Goal: Task Accomplishment & Management: Manage account settings

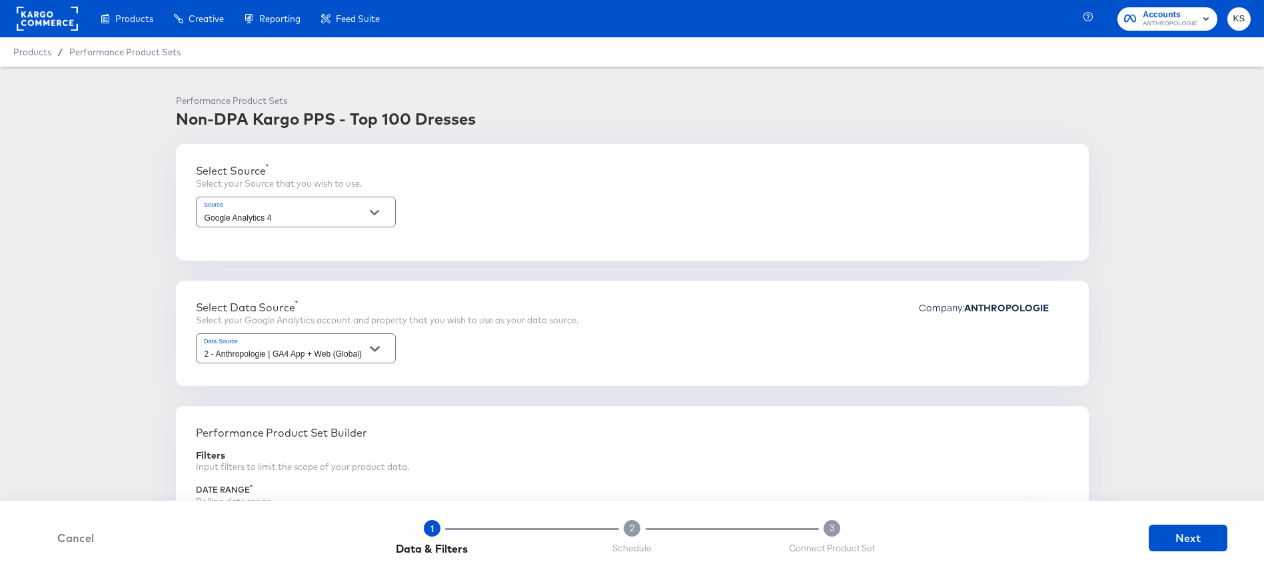
click at [1165, 25] on span "ANTHROPOLOGIE" at bounding box center [1170, 24] width 55 height 11
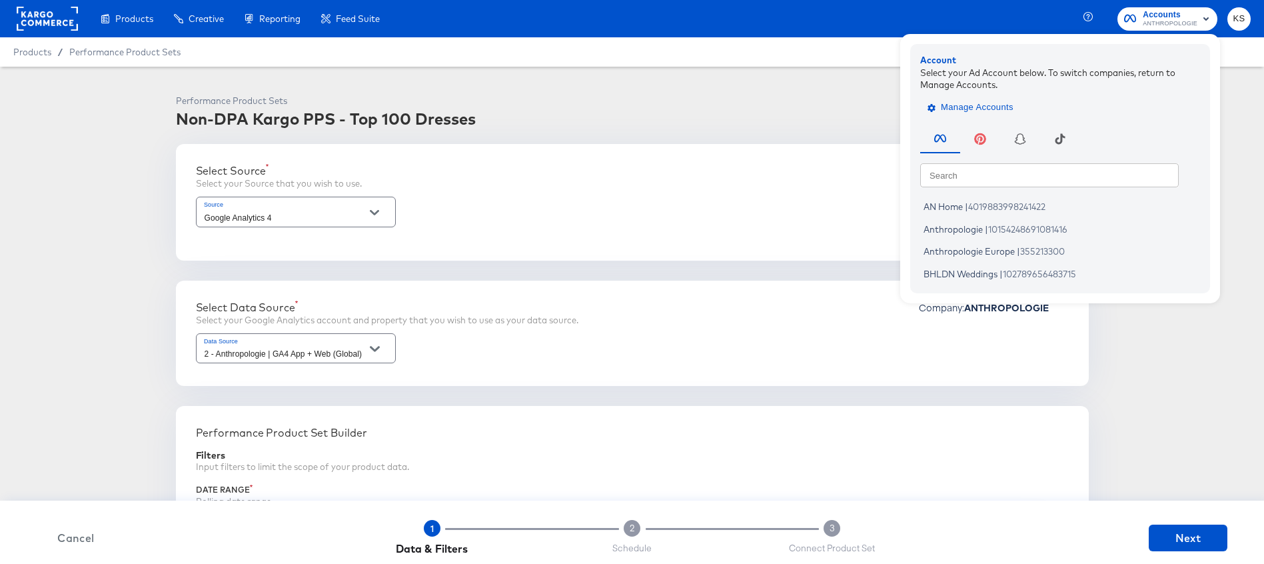
click at [992, 104] on span "Manage Accounts" at bounding box center [971, 107] width 83 height 15
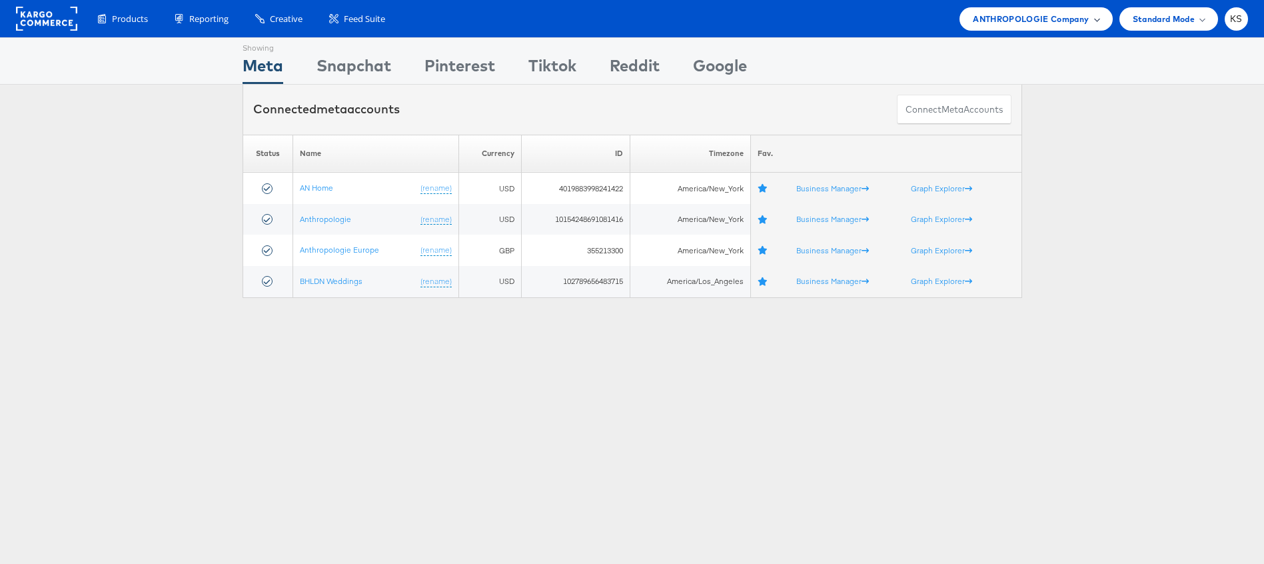
click at [995, 23] on span "ANTHROPOLOGIE Company" at bounding box center [1031, 19] width 116 height 14
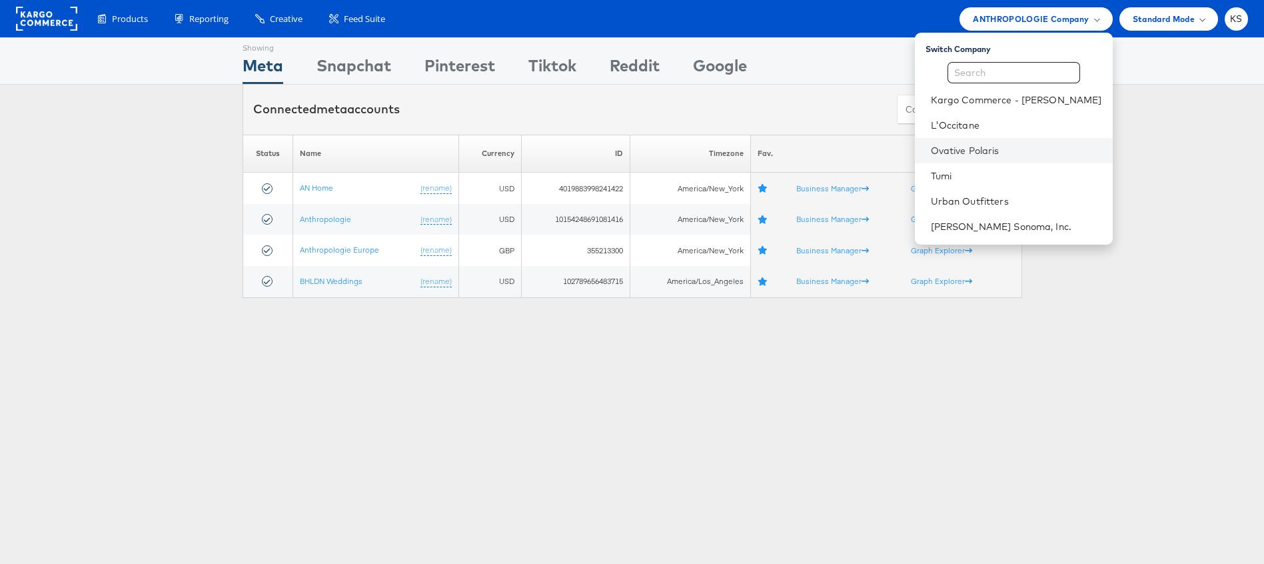
click at [1004, 142] on li "Ovative Polaris" at bounding box center [1014, 150] width 198 height 25
click at [989, 149] on link "Ovative Polaris" at bounding box center [1016, 150] width 171 height 13
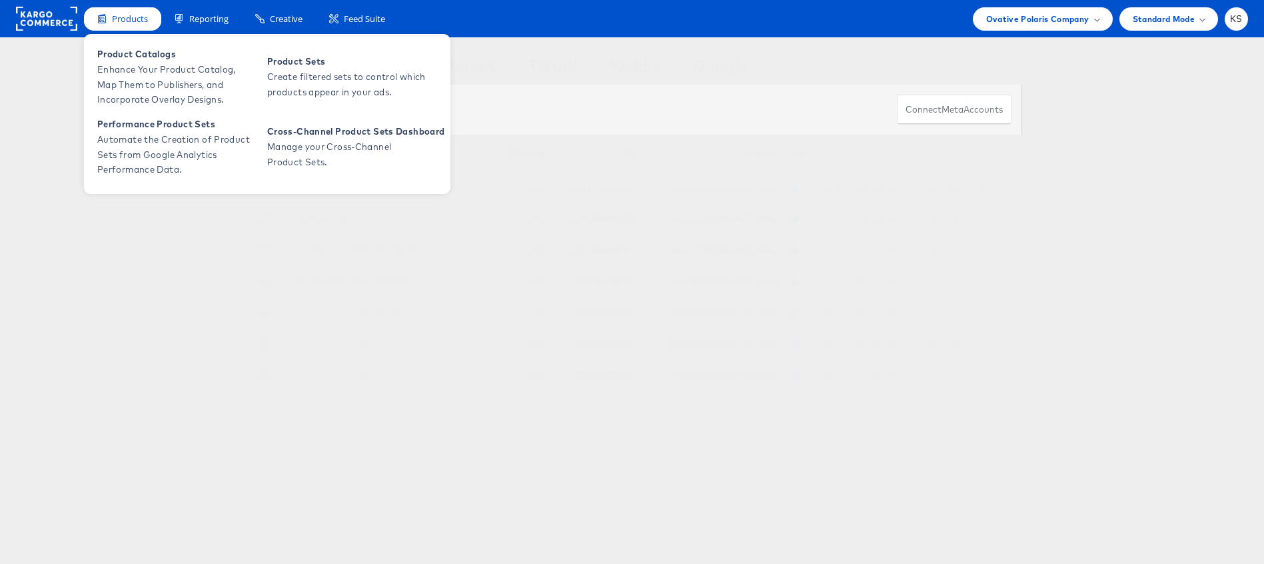
click at [128, 17] on span "Products" at bounding box center [130, 19] width 36 height 13
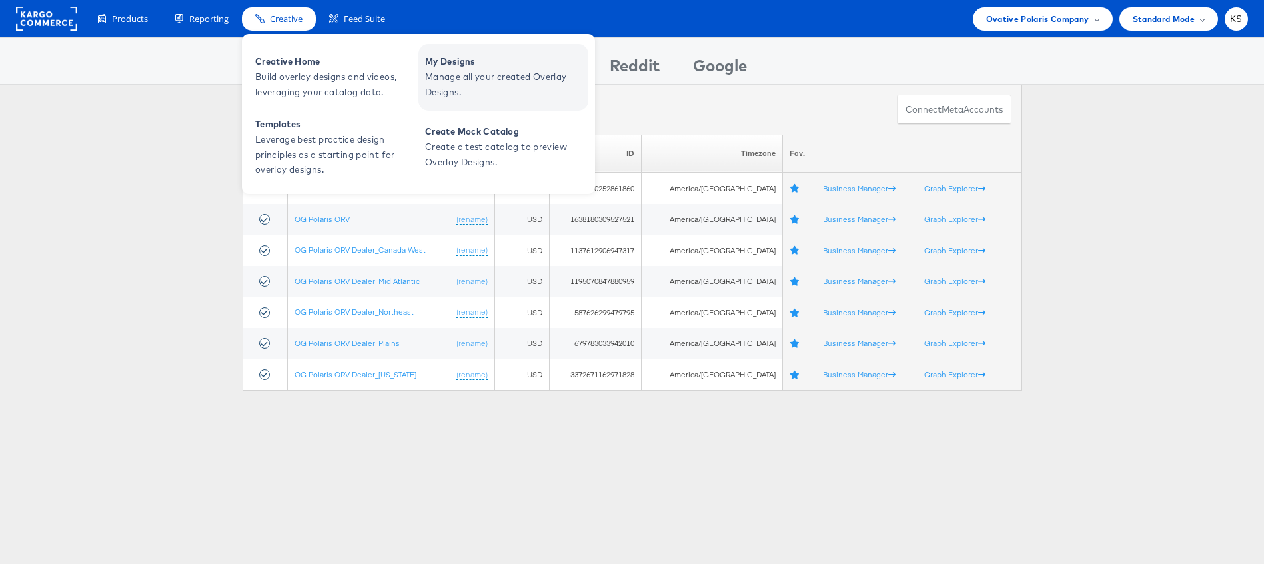
click at [466, 84] on span "Manage all your created Overlay Designs." at bounding box center [505, 84] width 160 height 31
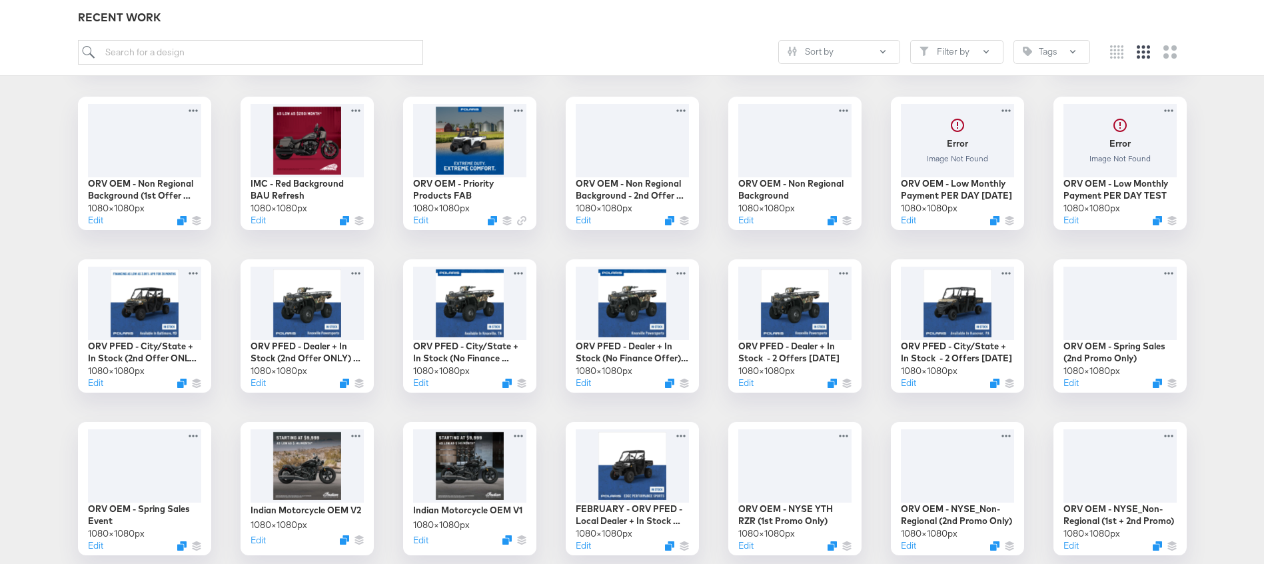
scroll to position [361, 0]
click at [906, 384] on button "Edit" at bounding box center [906, 384] width 16 height 13
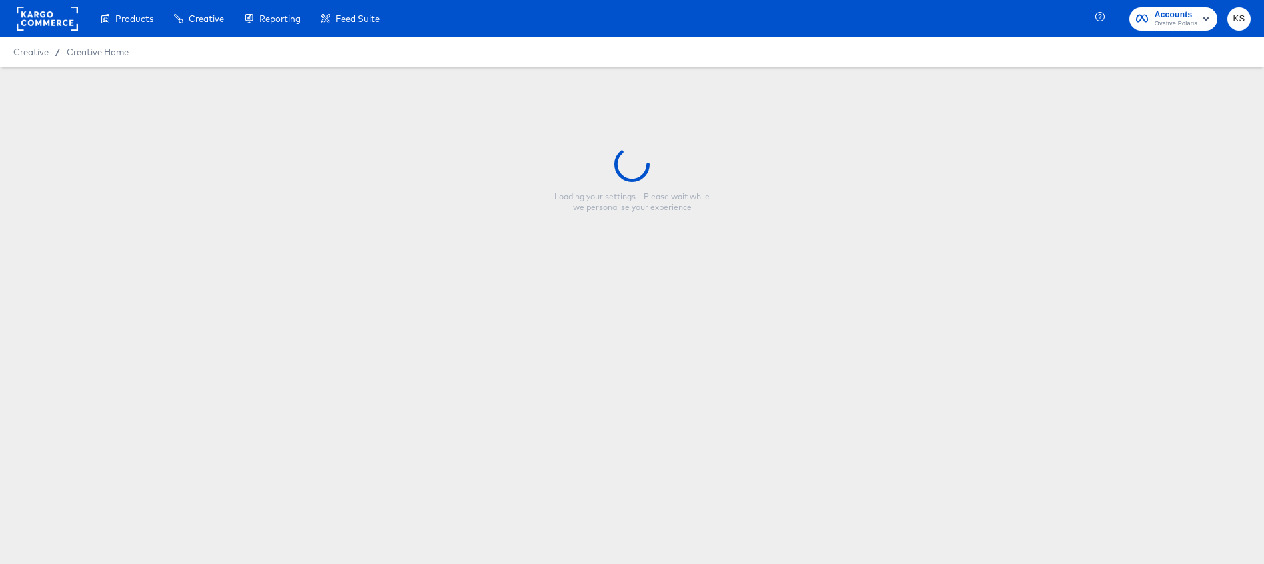
type input "ORV PFED - City/State + In Stock - 2 Offers 3.27.25"
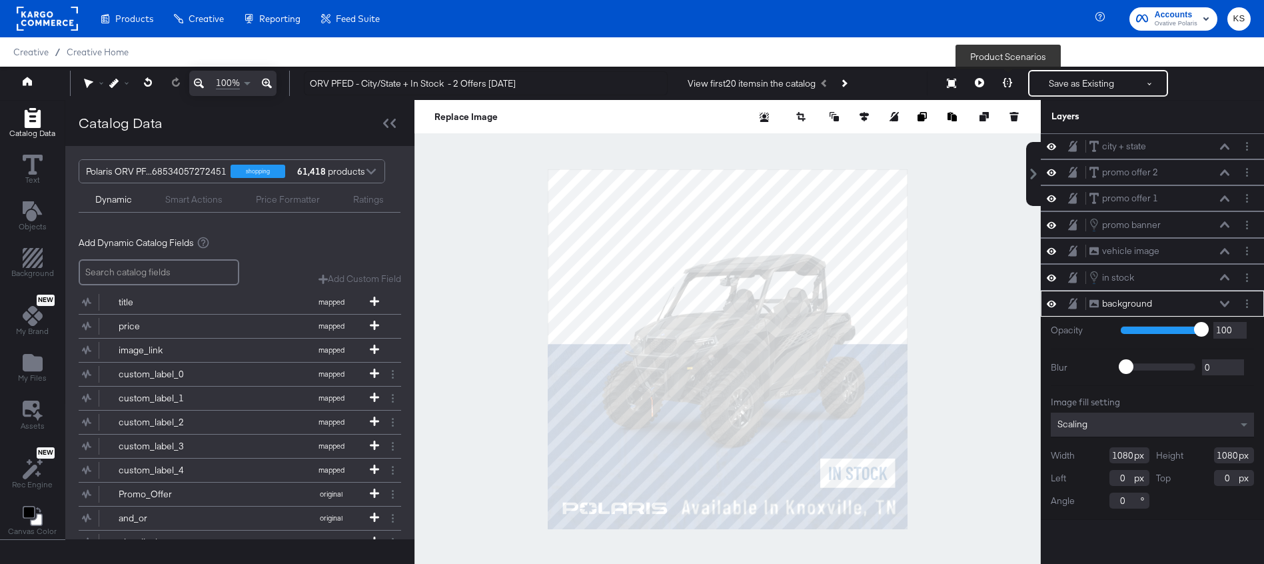
click at [1010, 83] on icon at bounding box center [1007, 82] width 9 height 9
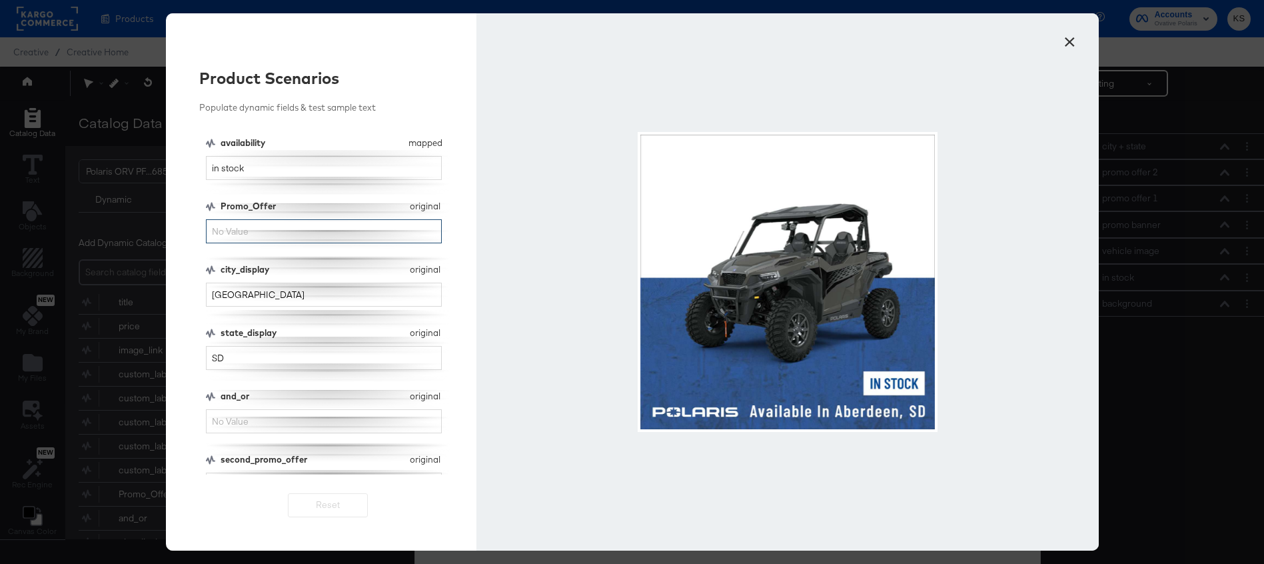
click at [277, 225] on input "Promo_Offer" at bounding box center [324, 231] width 237 height 25
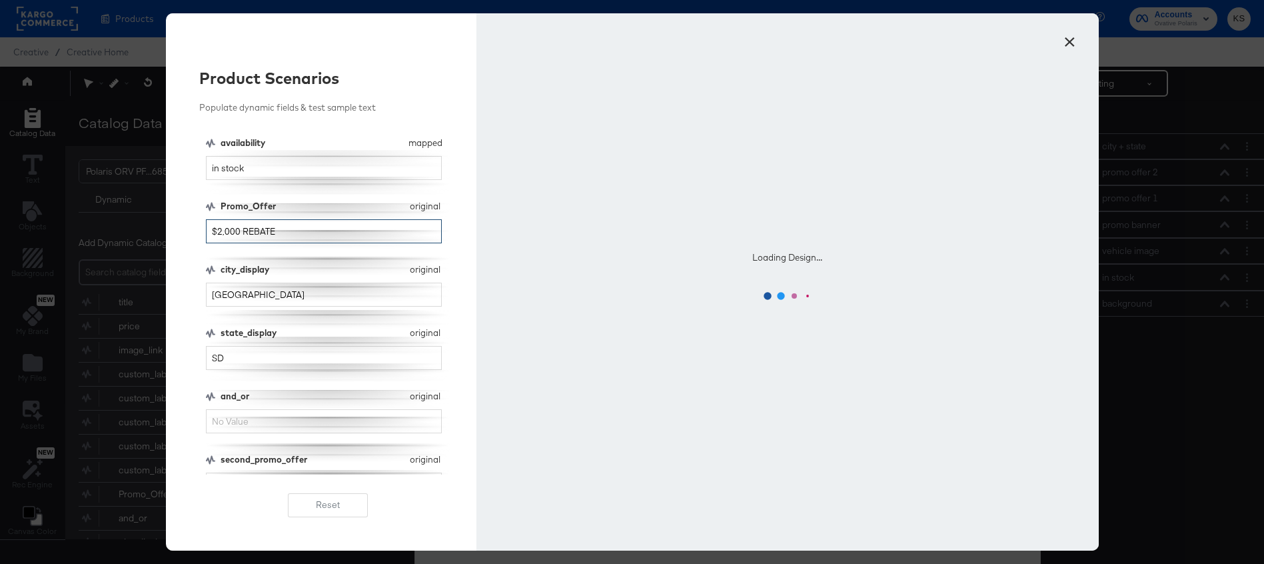
type input "$2,000 REBATE"
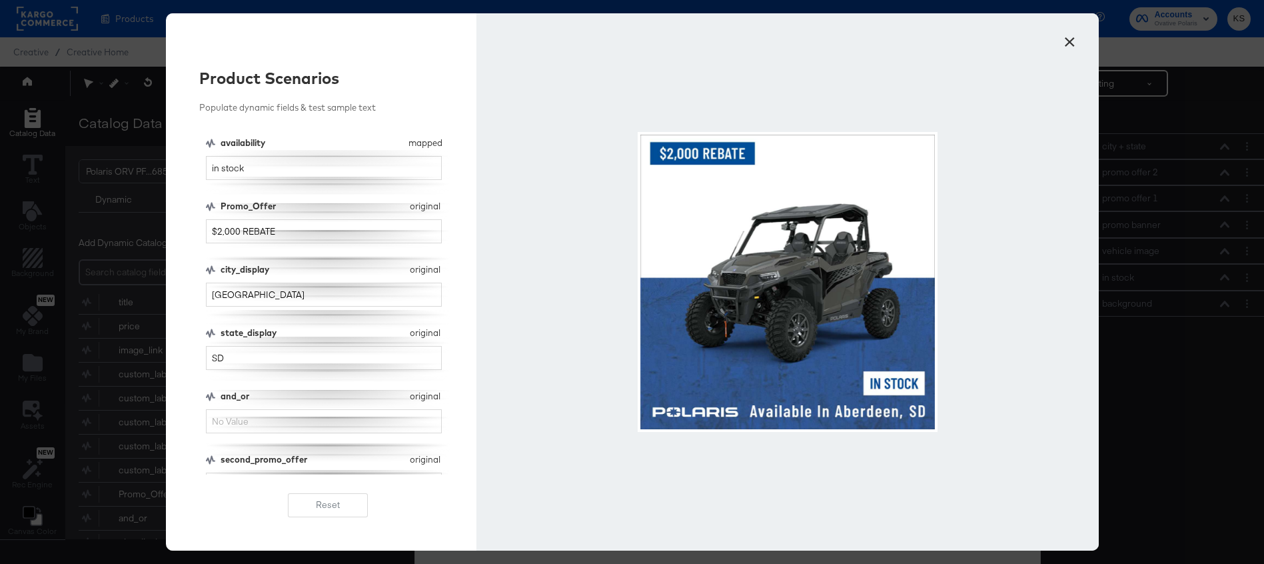
click at [1072, 41] on button "×" at bounding box center [1070, 39] width 24 height 24
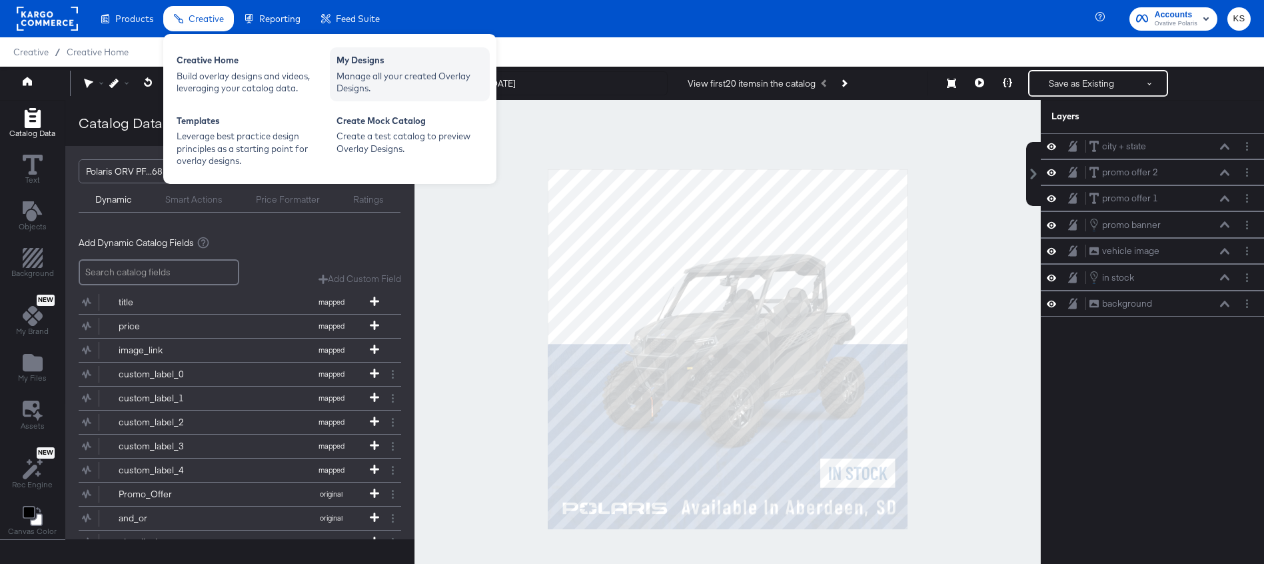
click at [361, 70] on div "Manage all your created Overlay Designs." at bounding box center [410, 82] width 147 height 25
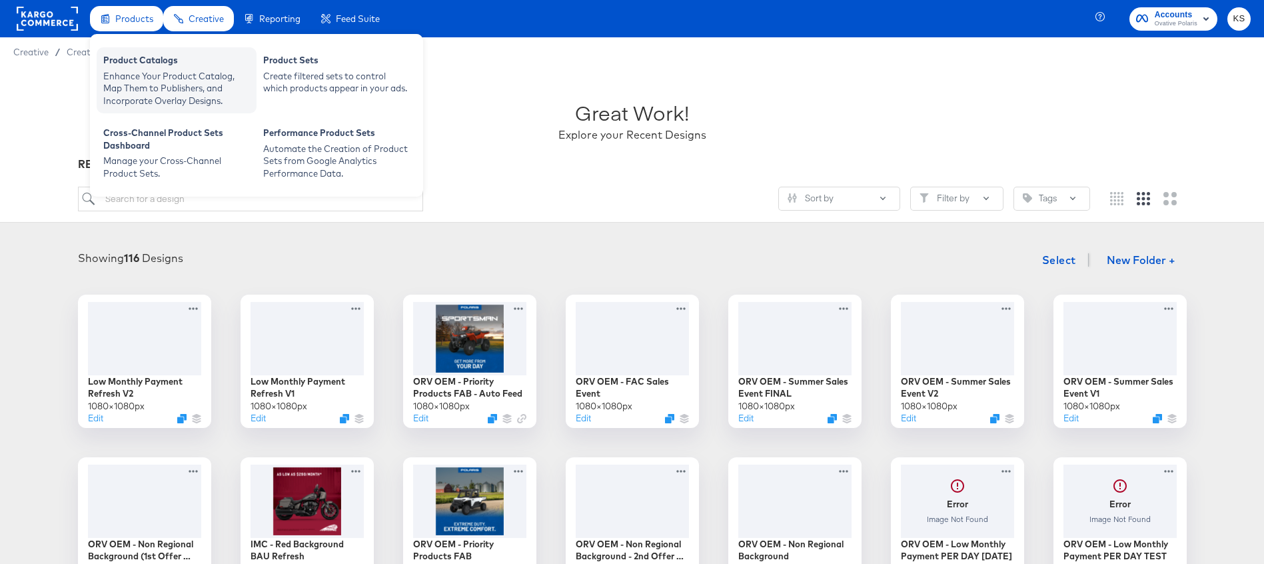
click at [133, 70] on div "Enhance Your Product Catalog, Map Them to Publishers, and Incorporate Overlay D…" at bounding box center [176, 88] width 147 height 37
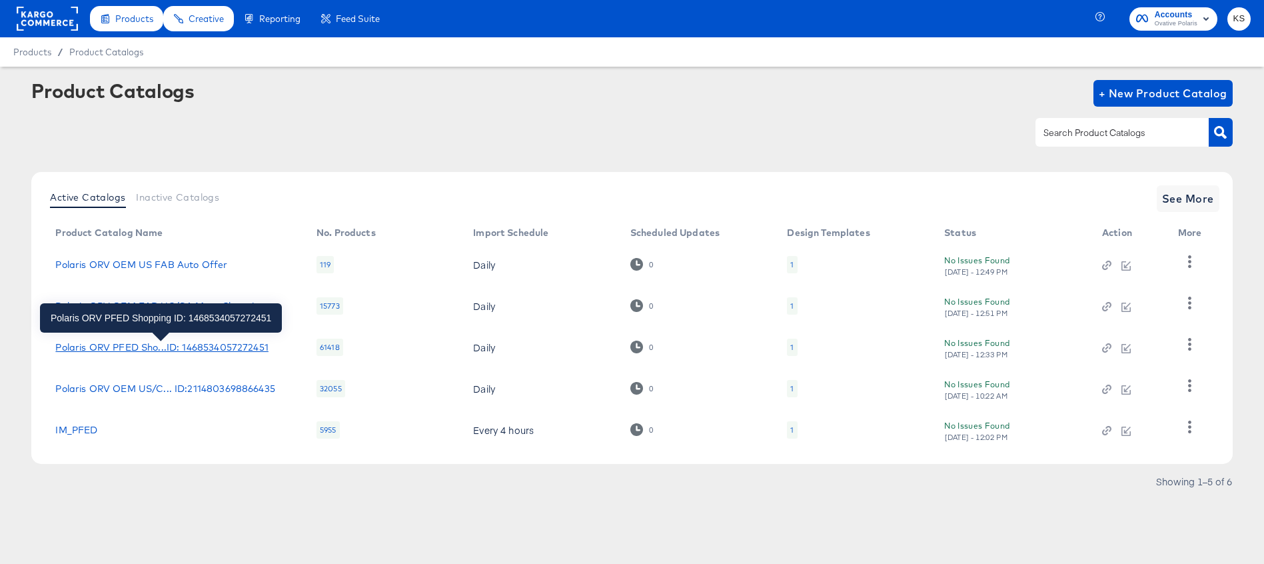
click at [141, 344] on div "Polaris ORV PFED Sho...ID: 1468534057272451" at bounding box center [161, 347] width 213 height 11
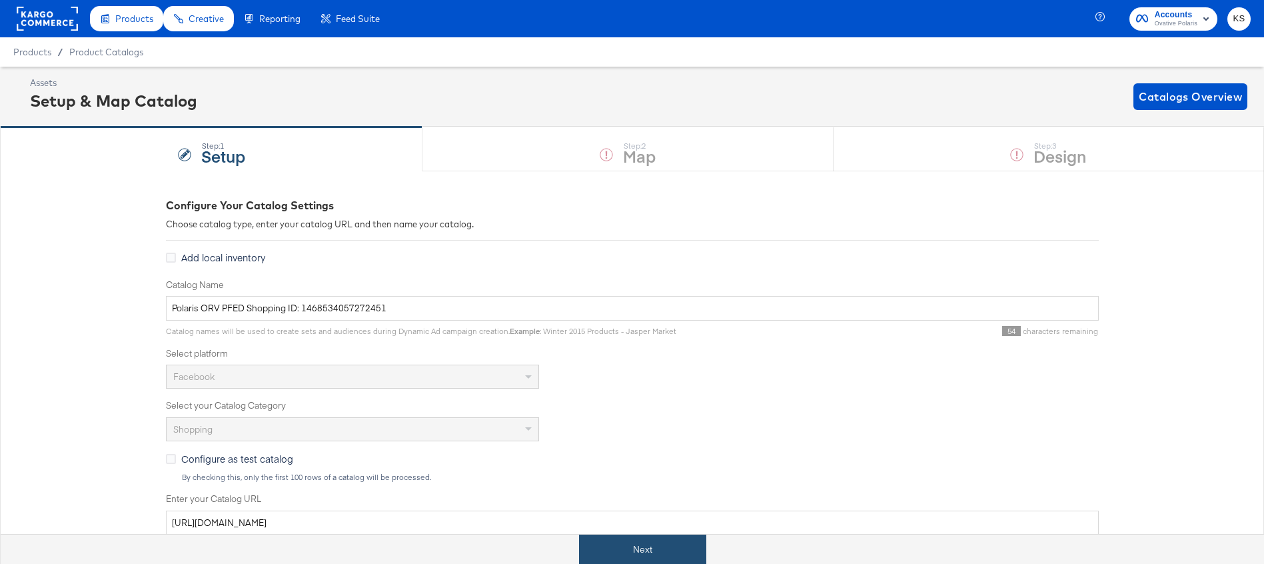
click at [620, 555] on button "Next" at bounding box center [642, 549] width 127 height 30
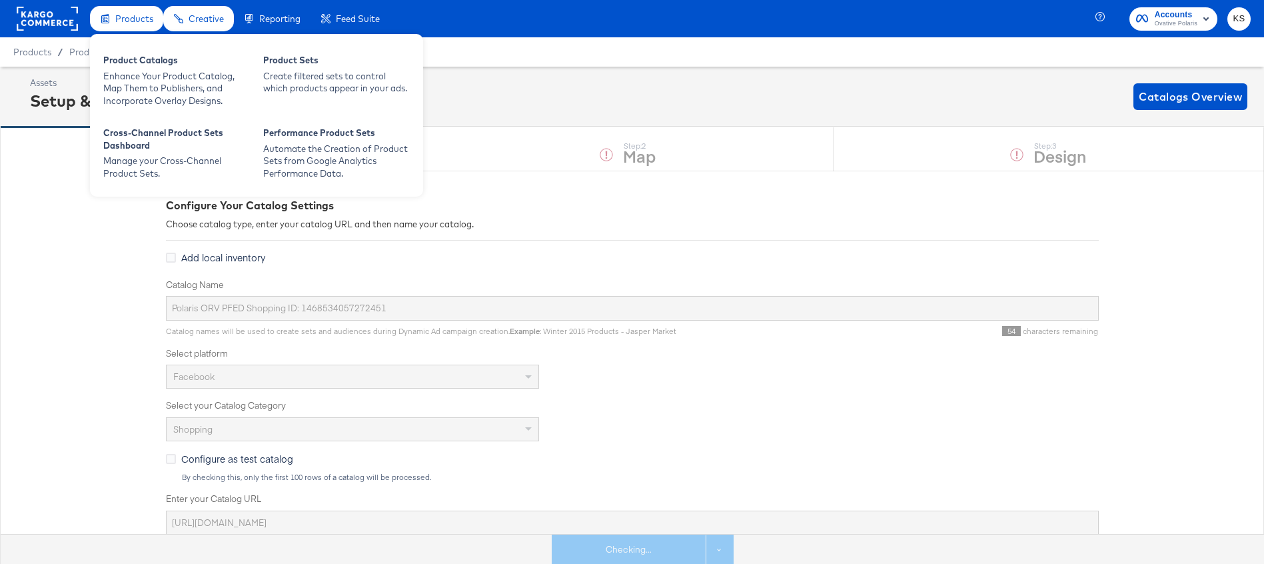
click at [137, 15] on span "Products" at bounding box center [134, 18] width 38 height 11
click at [145, 77] on div "Enhance Your Product Catalog, Map Them to Publishers, and Incorporate Overlay D…" at bounding box center [176, 88] width 147 height 37
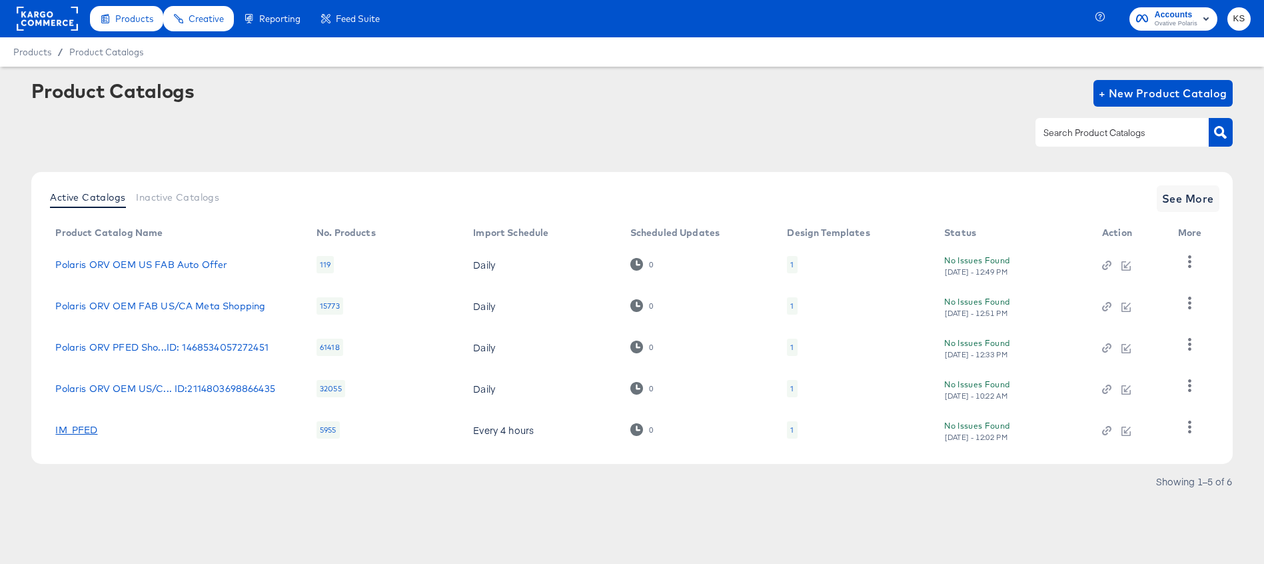
click at [89, 430] on link "IM_PFED" at bounding box center [76, 429] width 42 height 11
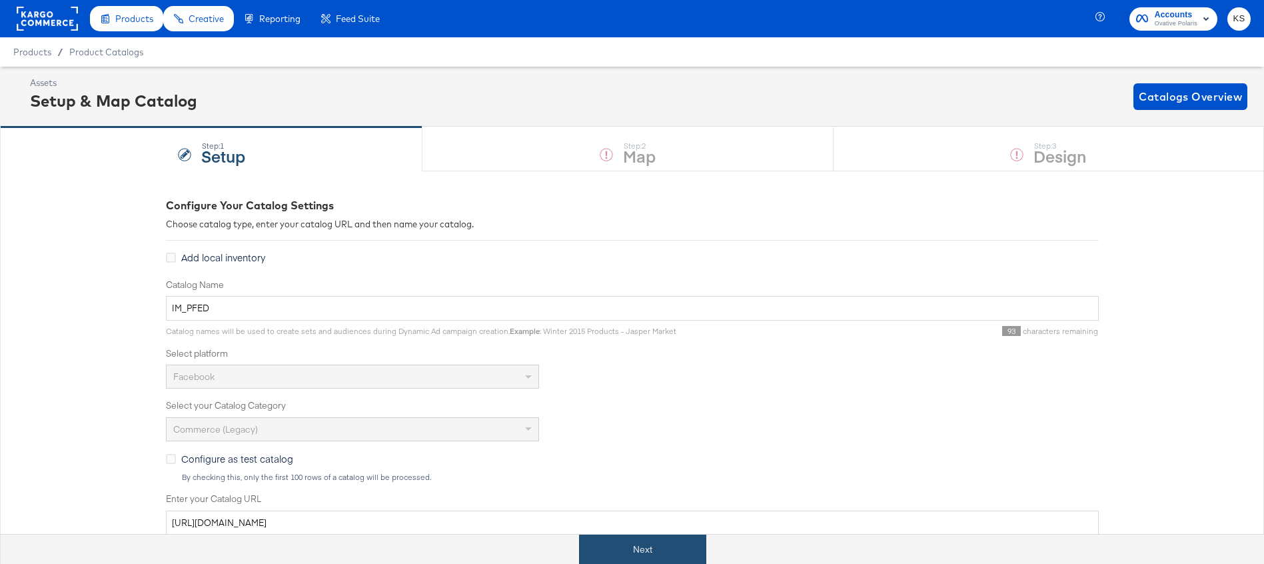
click at [620, 554] on button "Next" at bounding box center [642, 549] width 127 height 30
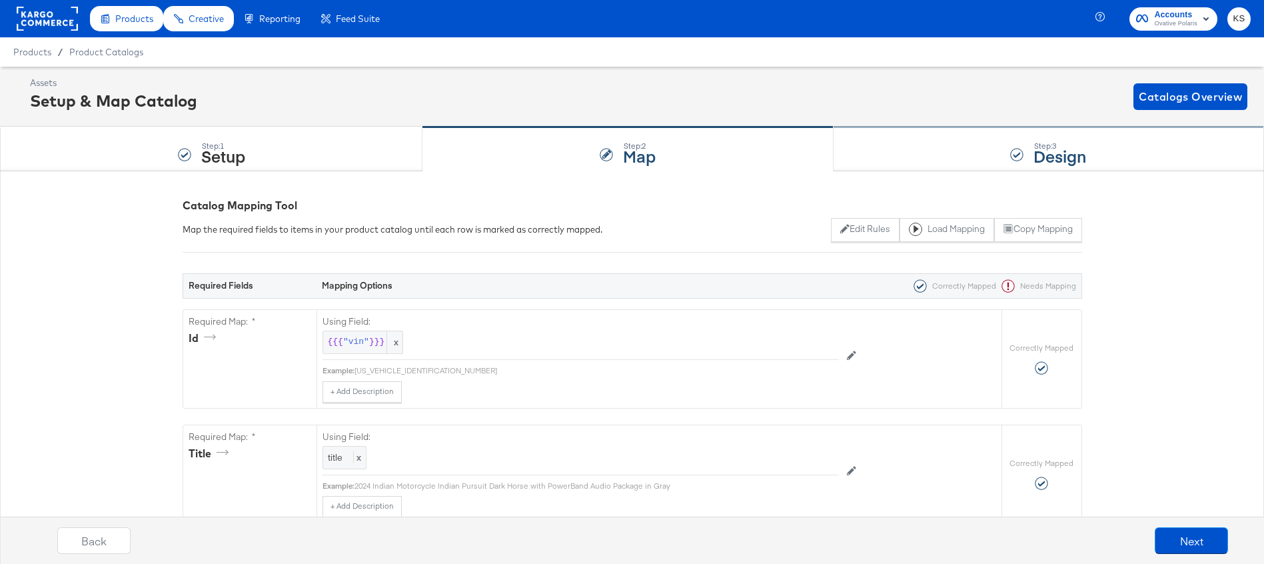
click at [870, 145] on div "Step: 3 Design" at bounding box center [1049, 149] width 430 height 44
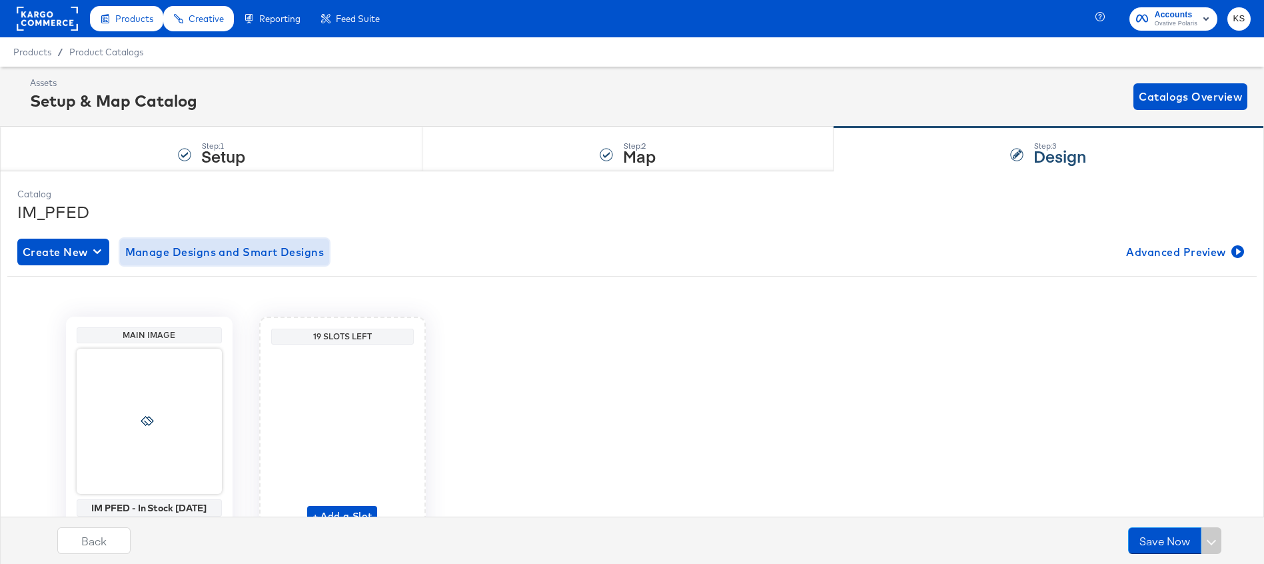
click at [188, 255] on span "Manage Designs and Smart Designs" at bounding box center [224, 252] width 199 height 19
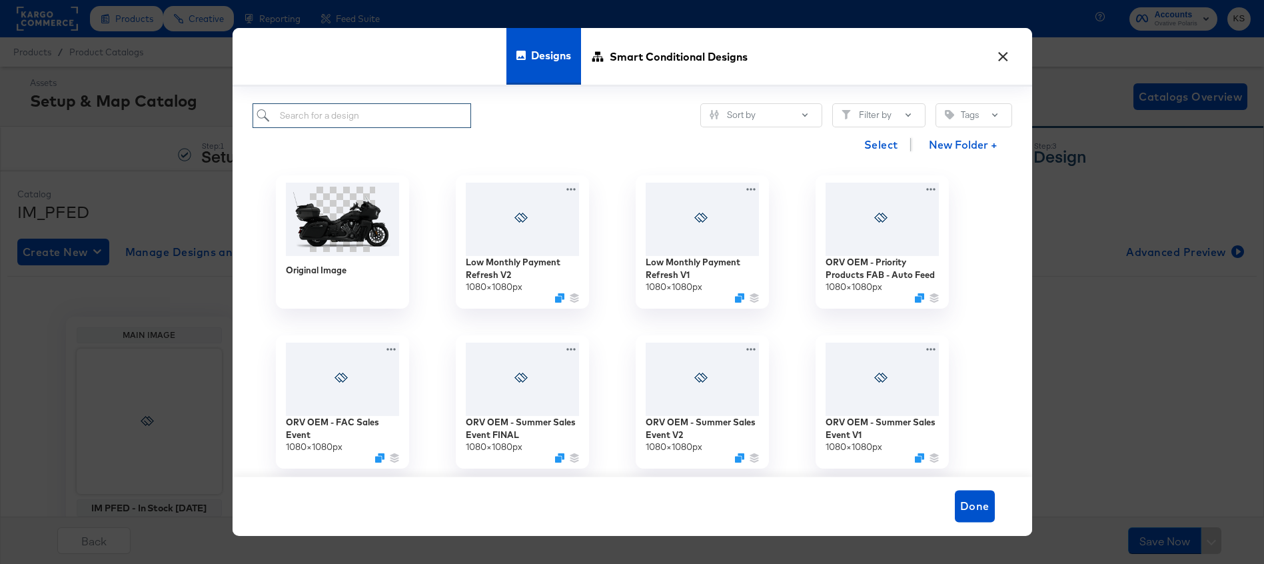
click at [305, 117] on input "search" at bounding box center [362, 115] width 219 height 25
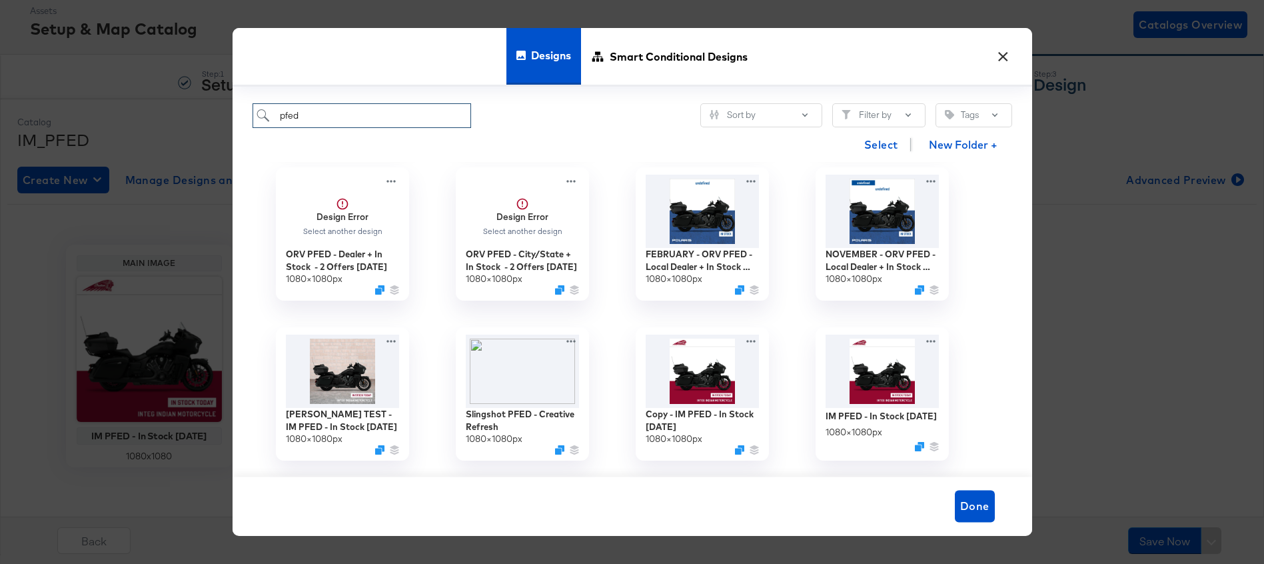
scroll to position [93, 0]
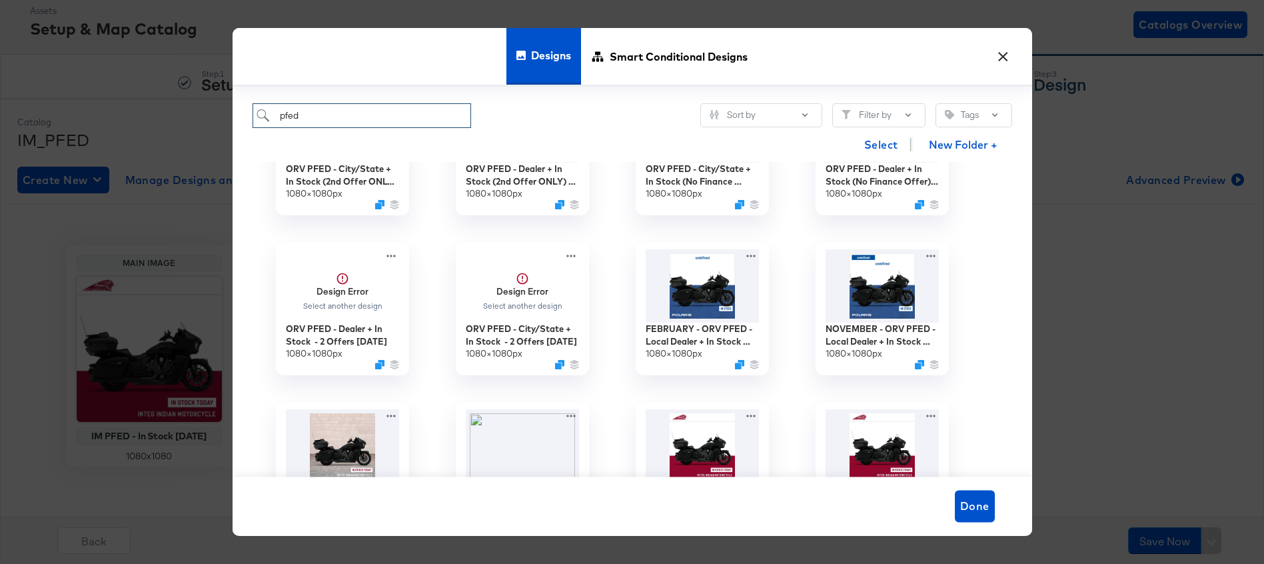
type input "pfed"
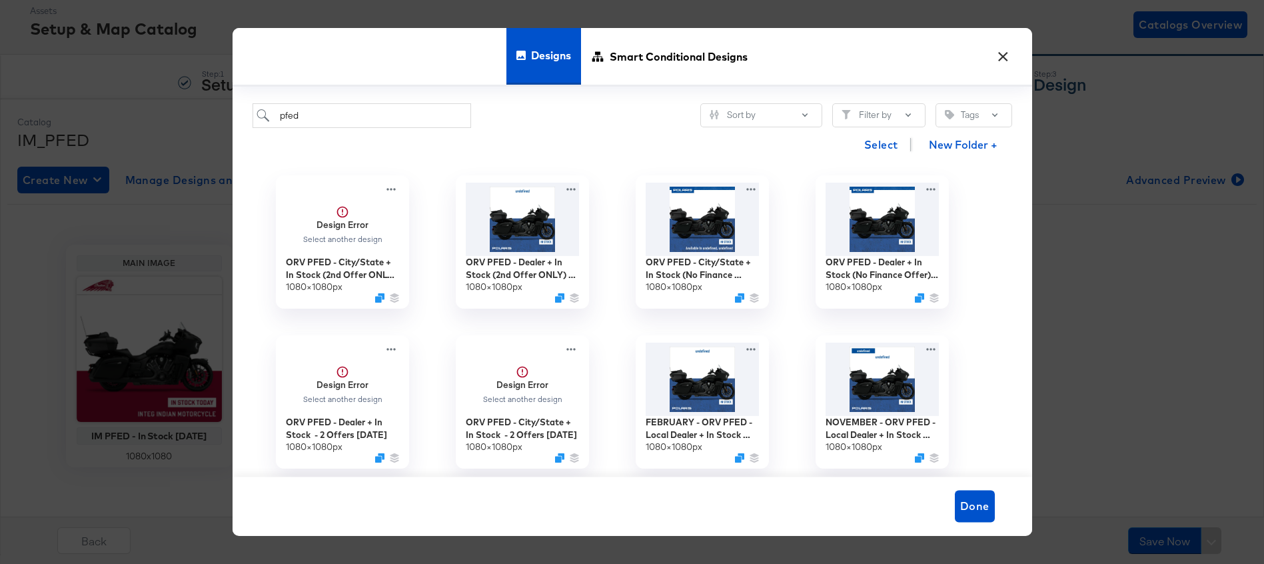
click at [1003, 56] on button "×" at bounding box center [1004, 53] width 24 height 24
